Goal: Find specific page/section

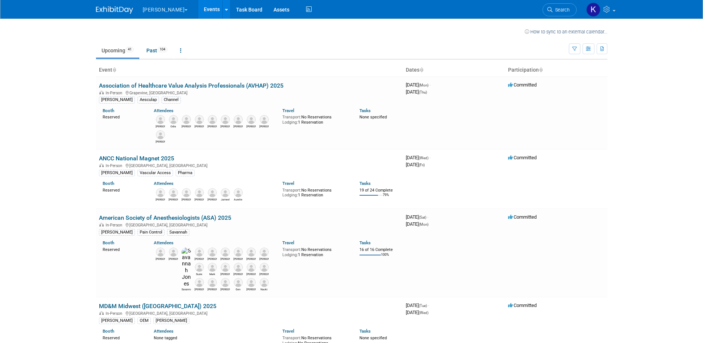
click at [164, 10] on button "[PERSON_NAME]" at bounding box center [169, 8] width 55 height 16
click at [165, 57] on link "Aesculap" at bounding box center [168, 56] width 53 height 10
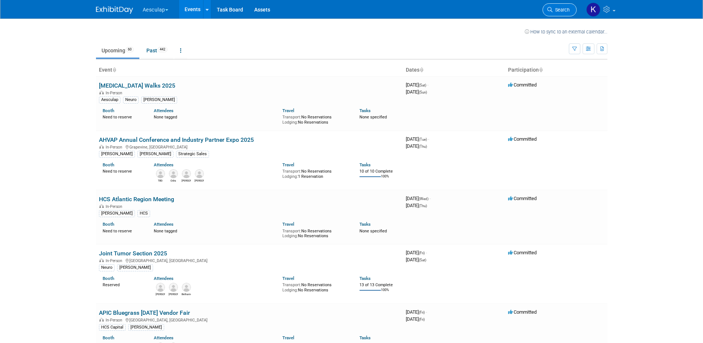
click at [554, 12] on span "Search" at bounding box center [561, 10] width 17 height 6
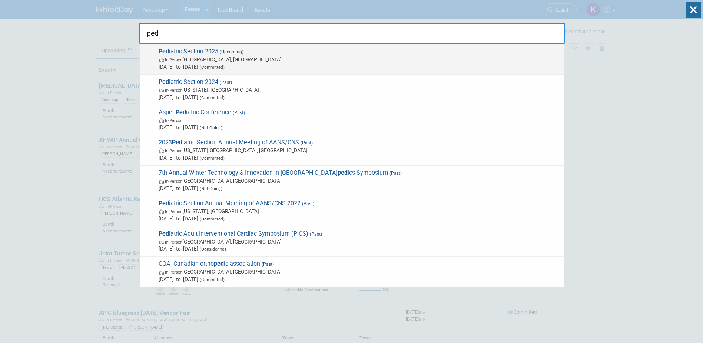
type input "ped"
click at [274, 63] on span "Dec 4, 2025 to Dec 7, 2025 (Committed)" at bounding box center [360, 66] width 402 height 7
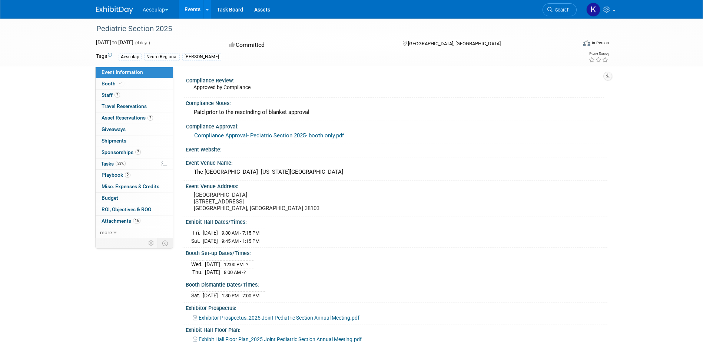
drag, startPoint x: 88, startPoint y: 27, endPoint x: 174, endPoint y: 35, distance: 87.1
click at [174, 35] on div "Pediatric Section 2025 Dec 4, 2025 to Dec 7, 2025 (4 days) Dec 4, 2025 to Dec 7…" at bounding box center [351, 43] width 703 height 49
drag, startPoint x: 174, startPoint y: 35, endPoint x: 166, endPoint y: 31, distance: 9.5
copy div "Pediatric Section 2025"
